Goal: Information Seeking & Learning: Learn about a topic

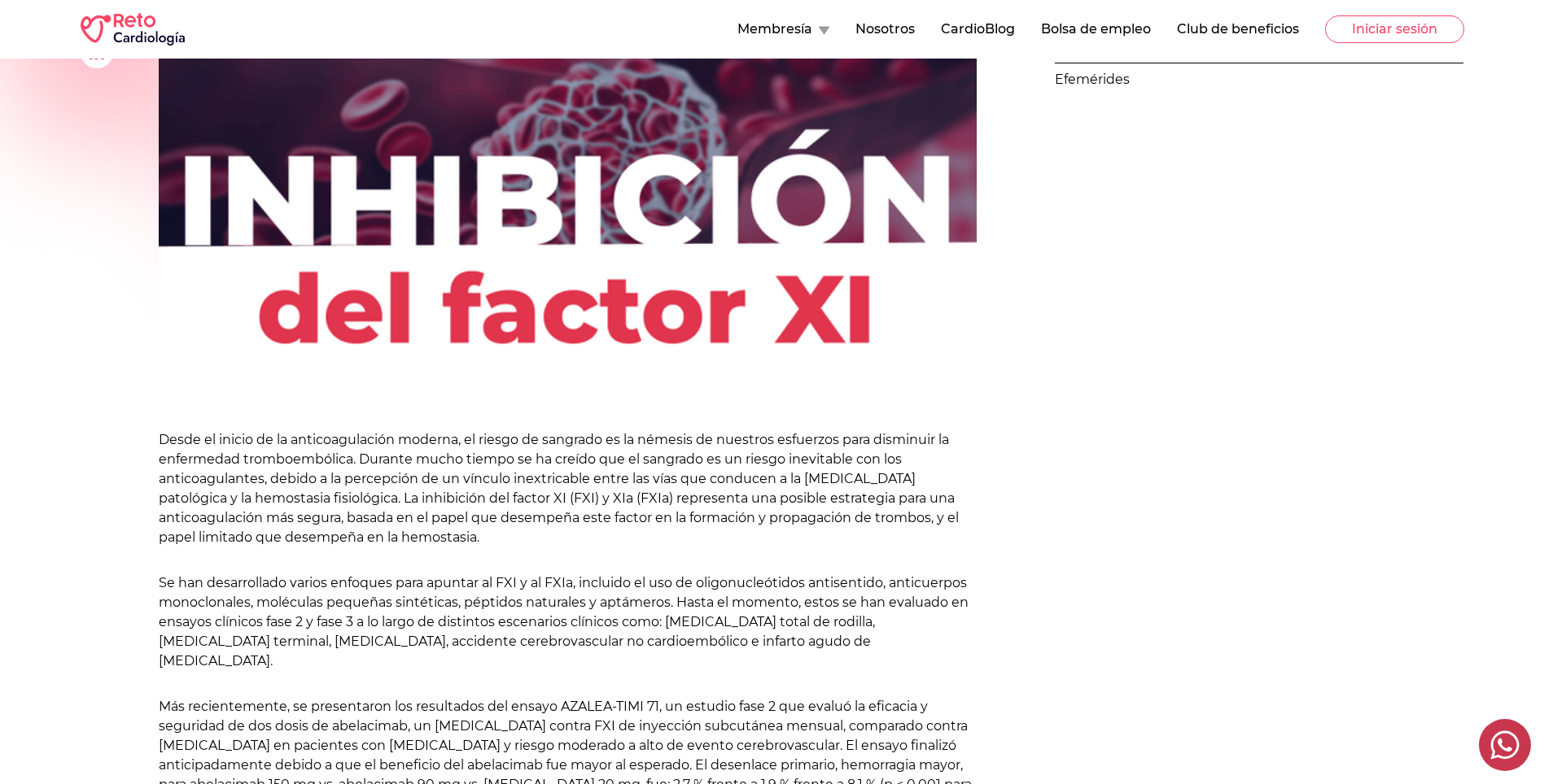
scroll to position [407, 0]
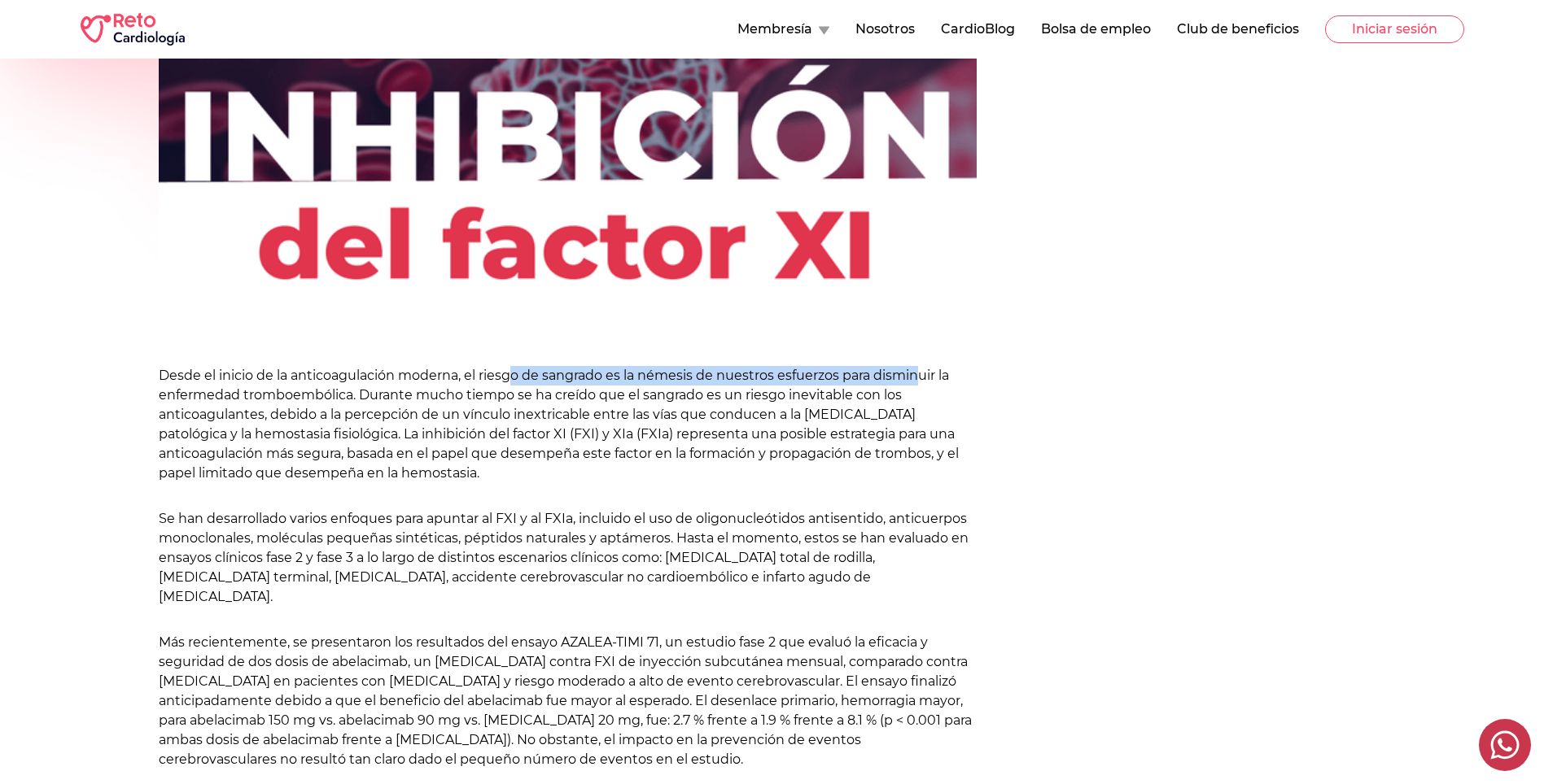
drag, startPoint x: 510, startPoint y: 373, endPoint x: 932, endPoint y: 345, distance: 422.9
click at [932, 345] on div "[PERSON_NAME] [DATE][PERSON_NAME] Desde el inicio de la anticoagulación moderna…" at bounding box center [568, 641] width 819 height 1521
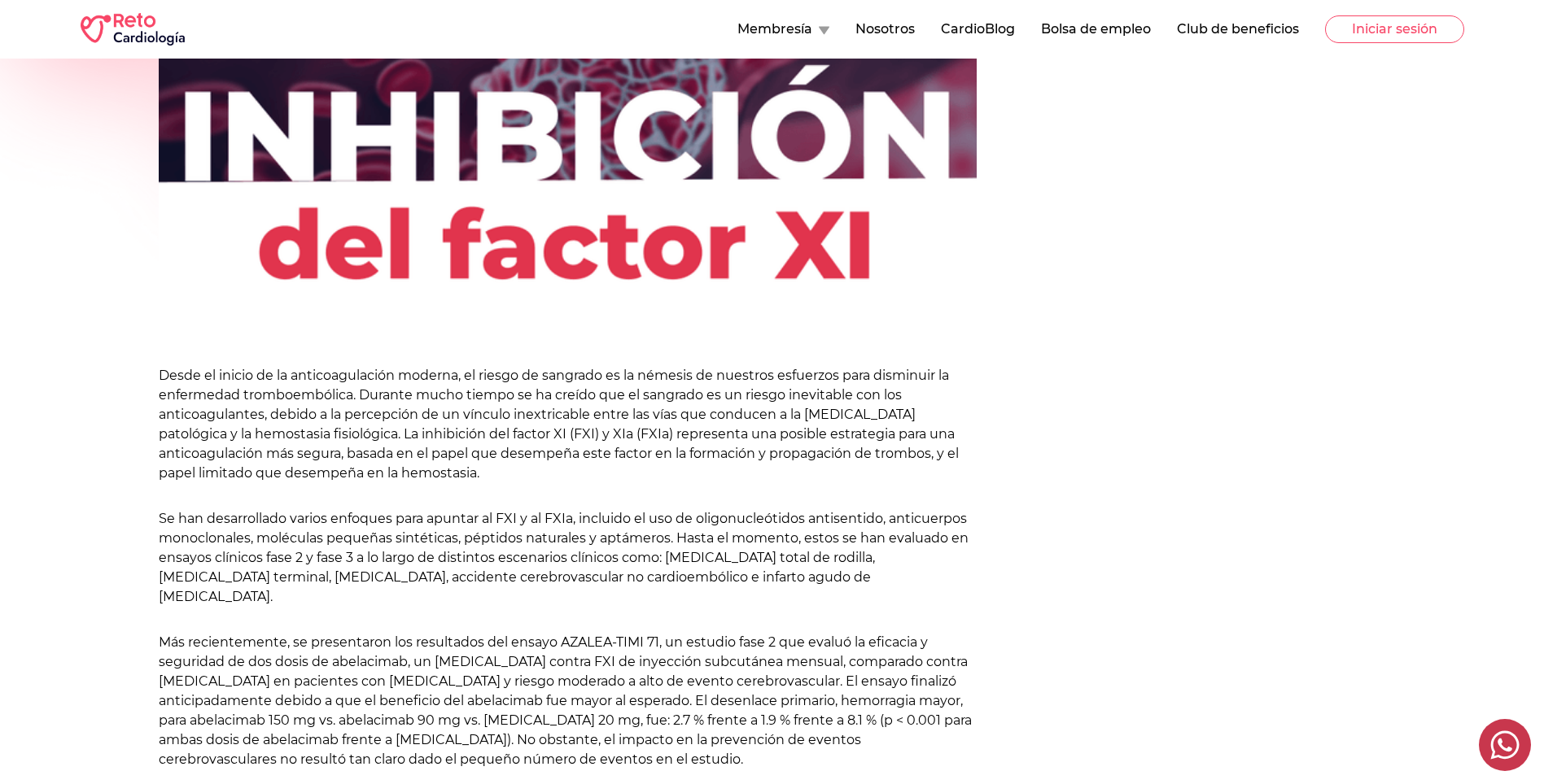
drag, startPoint x: 932, startPoint y: 345, endPoint x: 885, endPoint y: 448, distance: 113.2
click at [887, 448] on p "Desde el inicio de la anticoagulación moderna, el riesgo de sangrado es la néme…" at bounding box center [568, 424] width 819 height 117
drag, startPoint x: 330, startPoint y: 436, endPoint x: 601, endPoint y: 407, distance: 272.5
click at [601, 407] on p "Desde el inicio de la anticoagulación moderna, el riesgo de sangrado es la néme…" at bounding box center [568, 424] width 819 height 117
drag, startPoint x: 601, startPoint y: 407, endPoint x: 610, endPoint y: 457, distance: 50.8
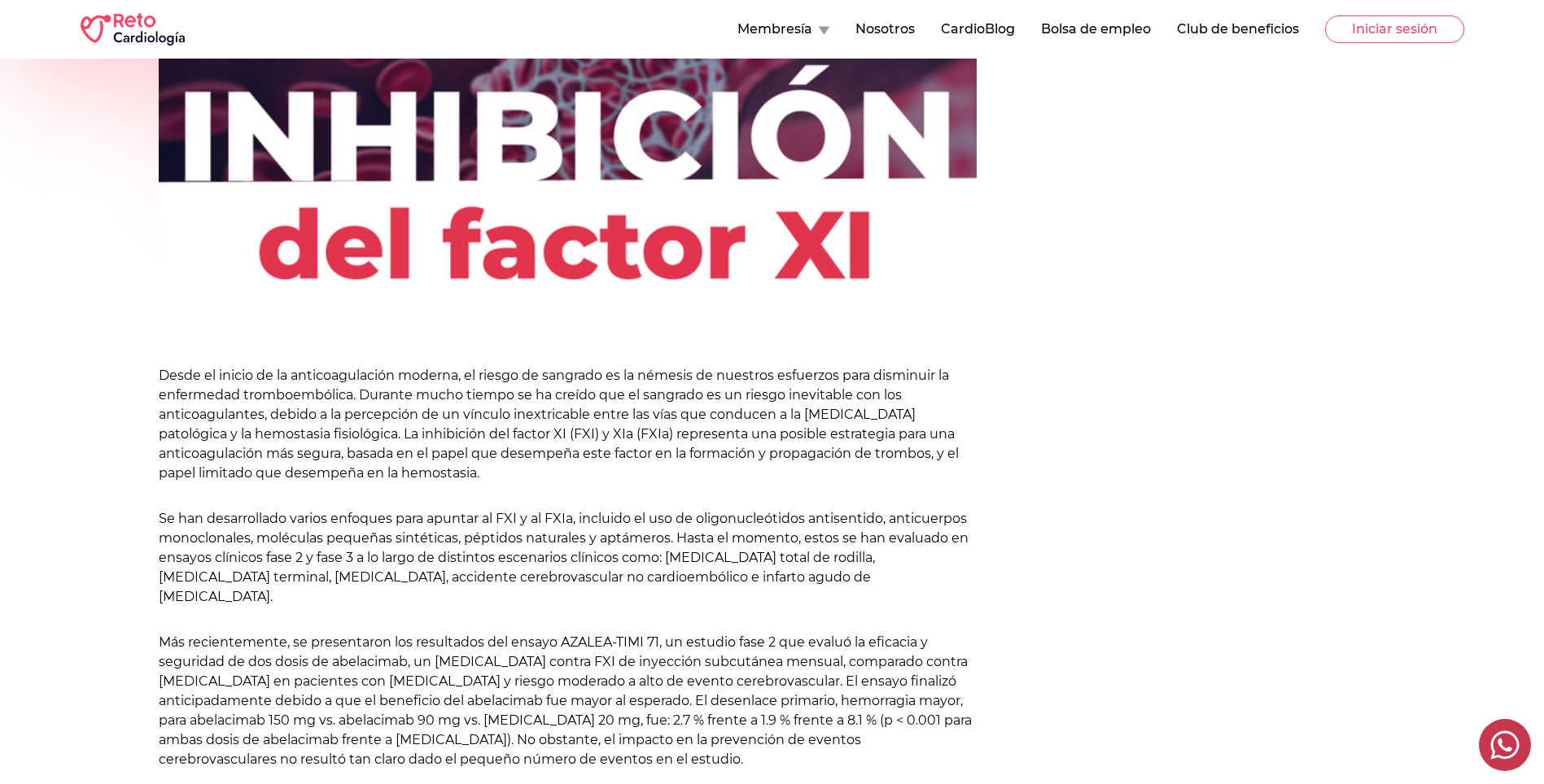
click at [610, 457] on p "Desde el inicio de la anticoagulación moderna, el riesgo de sangrado es la néme…" at bounding box center [568, 424] width 819 height 117
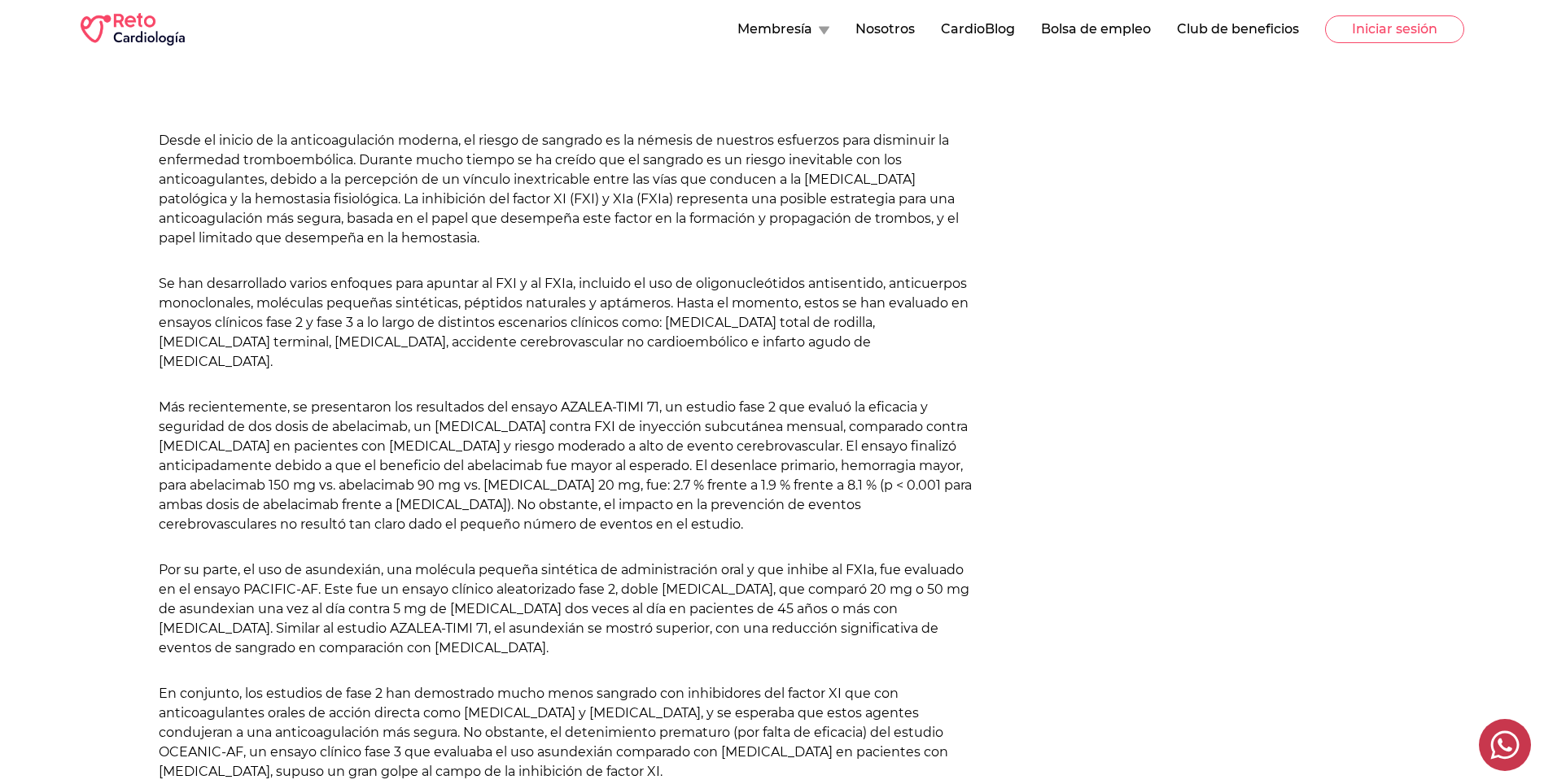
scroll to position [651, 0]
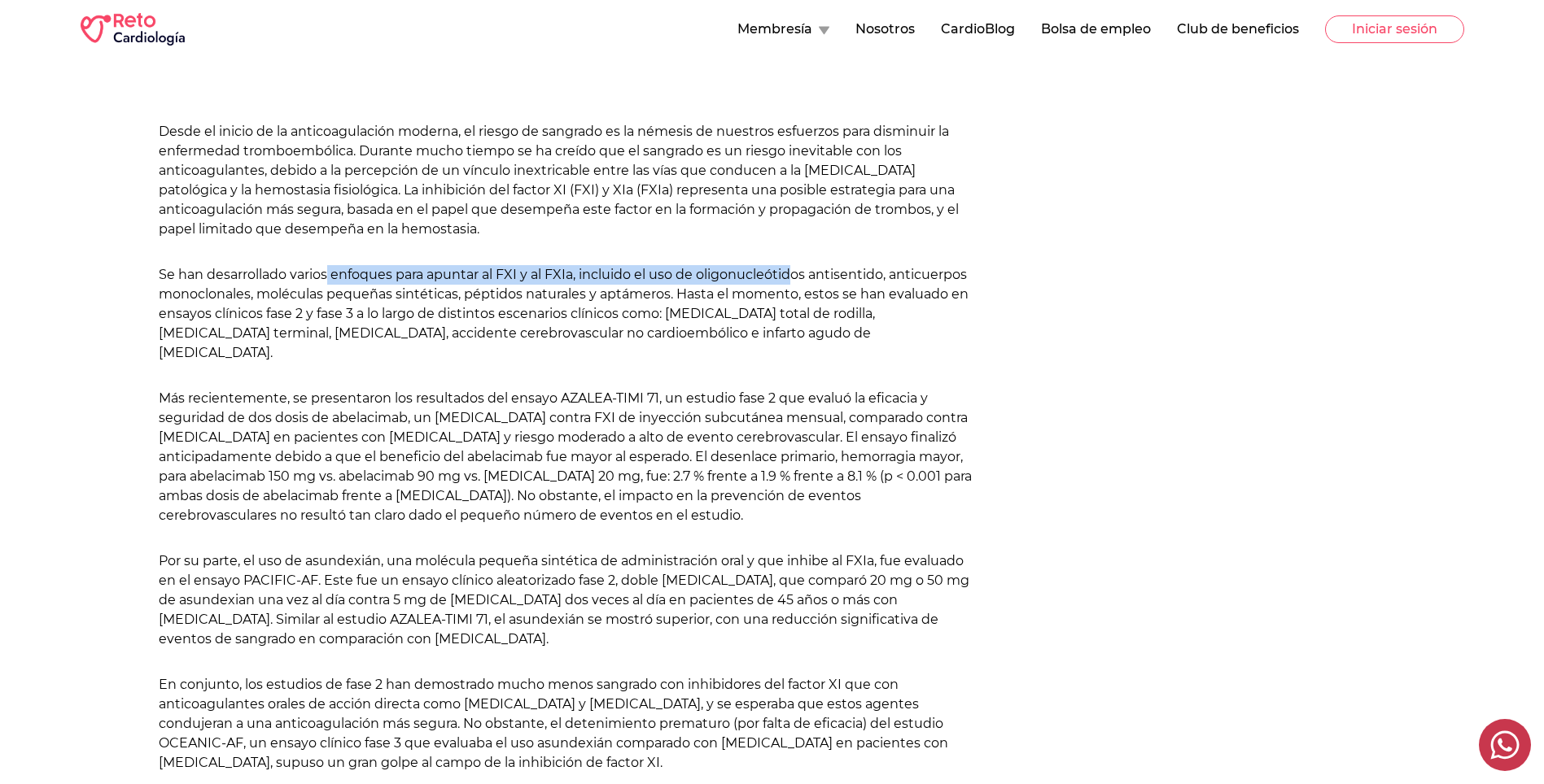
drag, startPoint x: 395, startPoint y: 271, endPoint x: 793, endPoint y: 259, distance: 398.2
click at [793, 259] on div "Desde el inicio de la anticoagulación moderna, el riesgo de sangrado es la néme…" at bounding box center [568, 626] width 819 height 1009
drag, startPoint x: 793, startPoint y: 259, endPoint x: 803, endPoint y: 327, distance: 68.7
click at [803, 327] on p "Se han desarrollado varios enfoques para apuntar al FXI y al FXIa, incluido el …" at bounding box center [568, 313] width 819 height 98
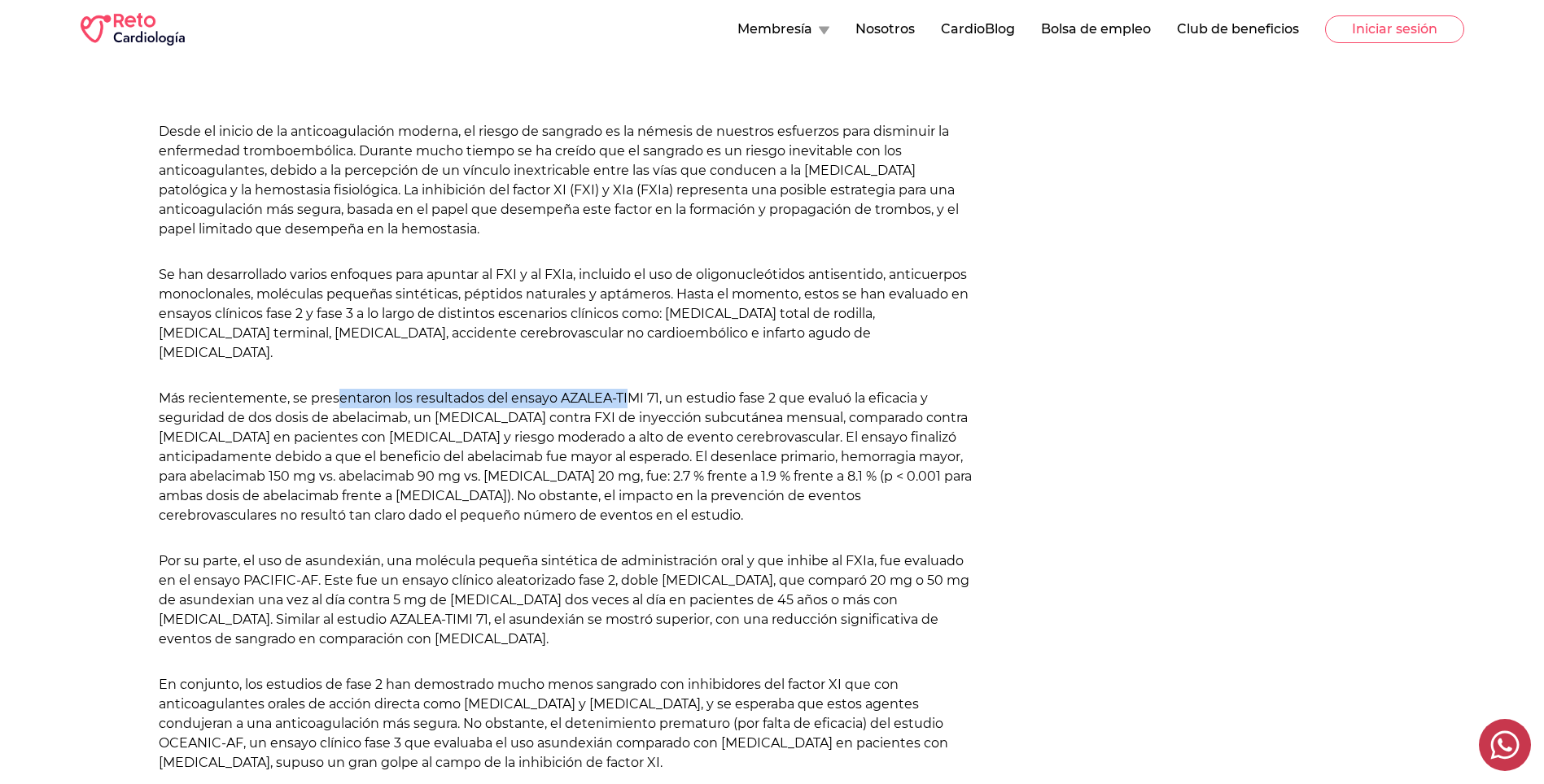
drag, startPoint x: 385, startPoint y: 379, endPoint x: 633, endPoint y: 362, distance: 248.6
click at [633, 362] on div "Desde el inicio de la anticoagulación moderna, el riesgo de sangrado es la néme…" at bounding box center [568, 626] width 819 height 1009
drag, startPoint x: 633, startPoint y: 362, endPoint x: 687, endPoint y: 392, distance: 61.8
click at [687, 392] on p "Más recientemente, se presentaron los resultados del ensayo AZALEA-TIMI 71, un …" at bounding box center [568, 457] width 819 height 137
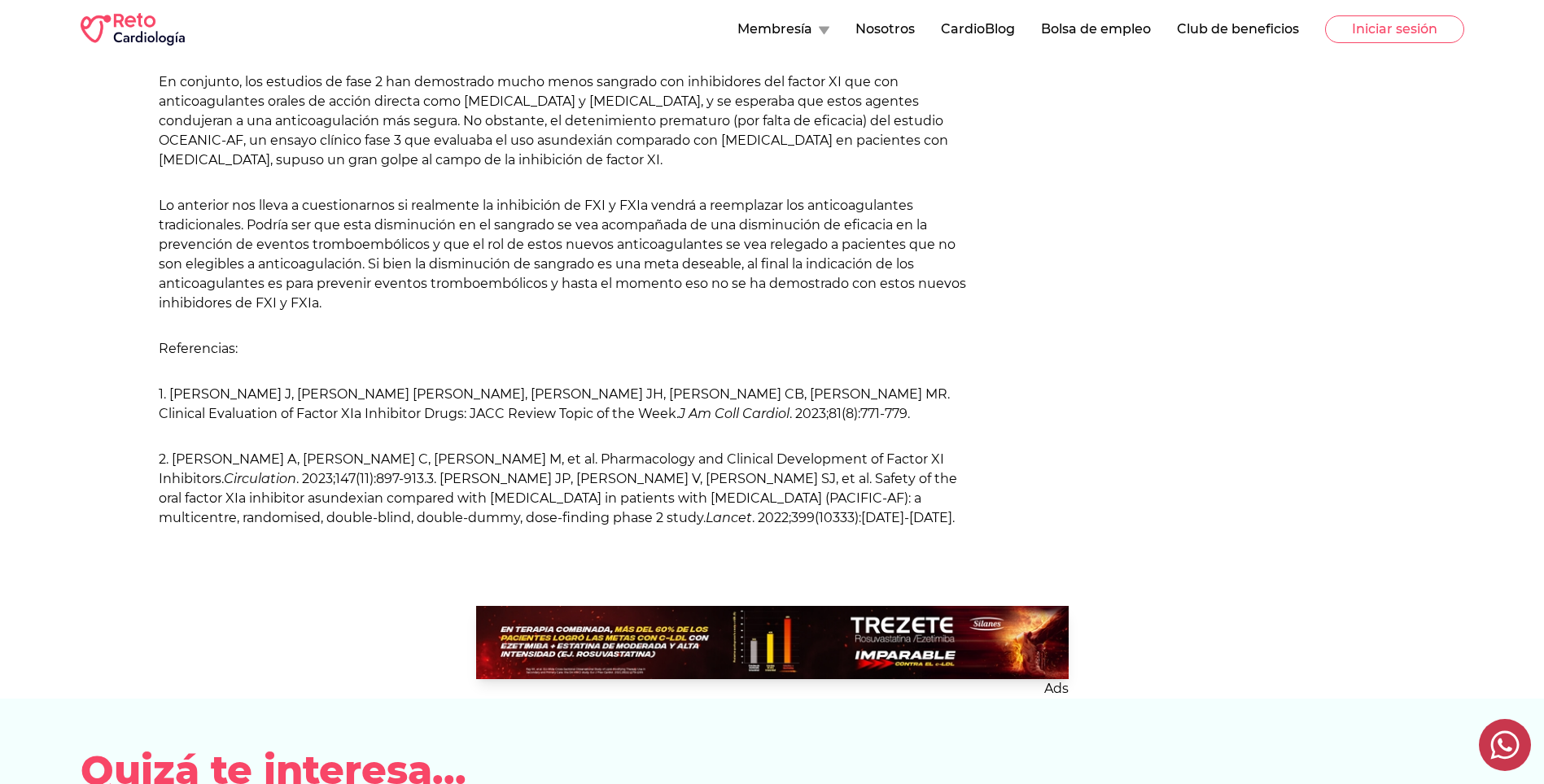
scroll to position [1302, 0]
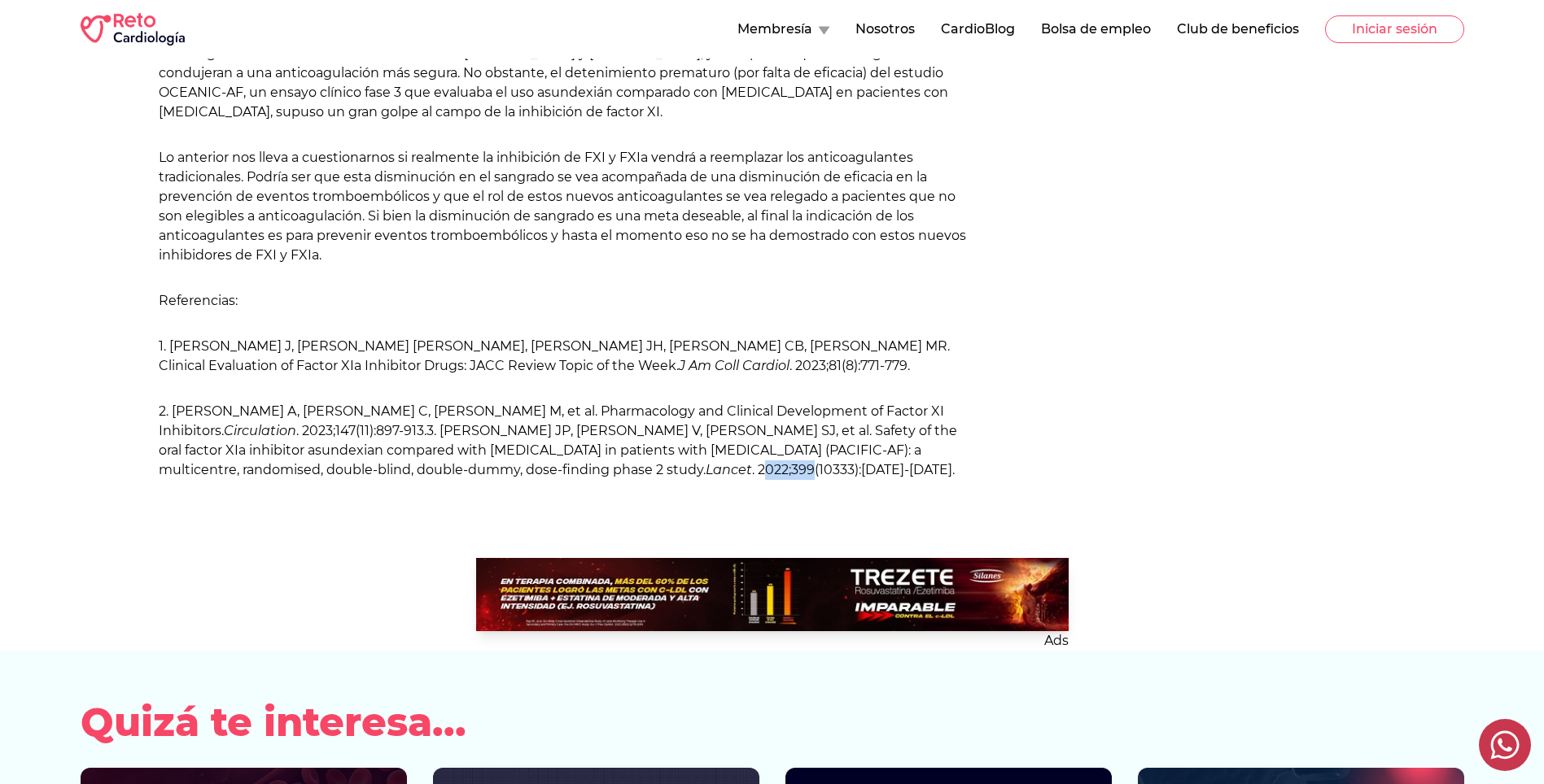
drag, startPoint x: 385, startPoint y: 453, endPoint x: 413, endPoint y: 453, distance: 28.0
click at [413, 453] on p "2. [PERSON_NAME] A, [PERSON_NAME] C, [PERSON_NAME] M, et al. Pharmacology and C…" at bounding box center [568, 440] width 819 height 78
drag, startPoint x: 413, startPoint y: 453, endPoint x: 491, endPoint y: 514, distance: 99.0
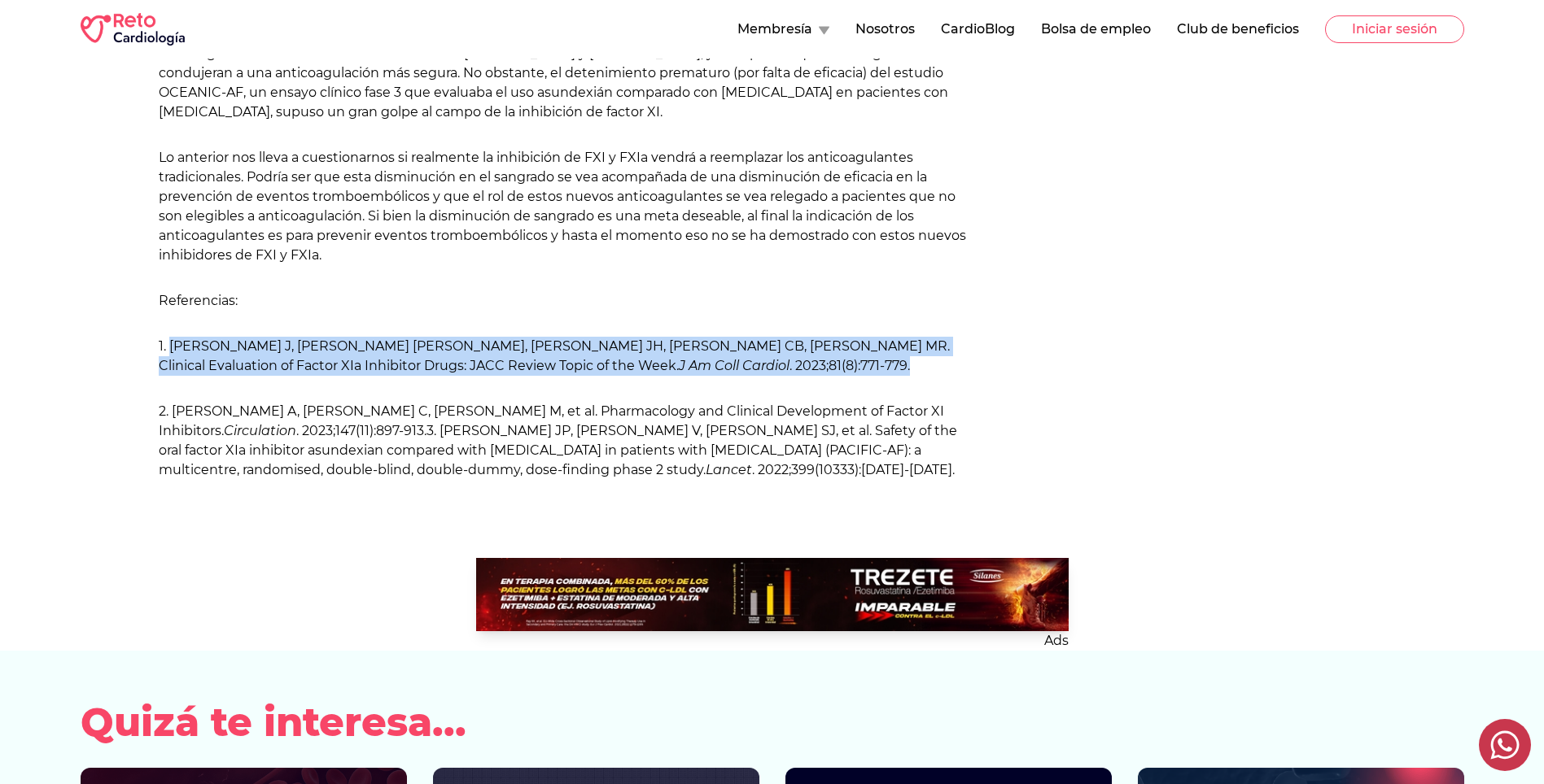
drag, startPoint x: 499, startPoint y: 350, endPoint x: 172, endPoint y: 327, distance: 327.8
click at [172, 337] on p "1. [PERSON_NAME] J, [PERSON_NAME] [PERSON_NAME], [PERSON_NAME] JH, [PERSON_NAME…" at bounding box center [568, 356] width 819 height 39
copy p "[PERSON_NAME] J, [PERSON_NAME] [PERSON_NAME], [PERSON_NAME], [PERSON_NAME] CB, …"
